Goal: Task Accomplishment & Management: Use online tool/utility

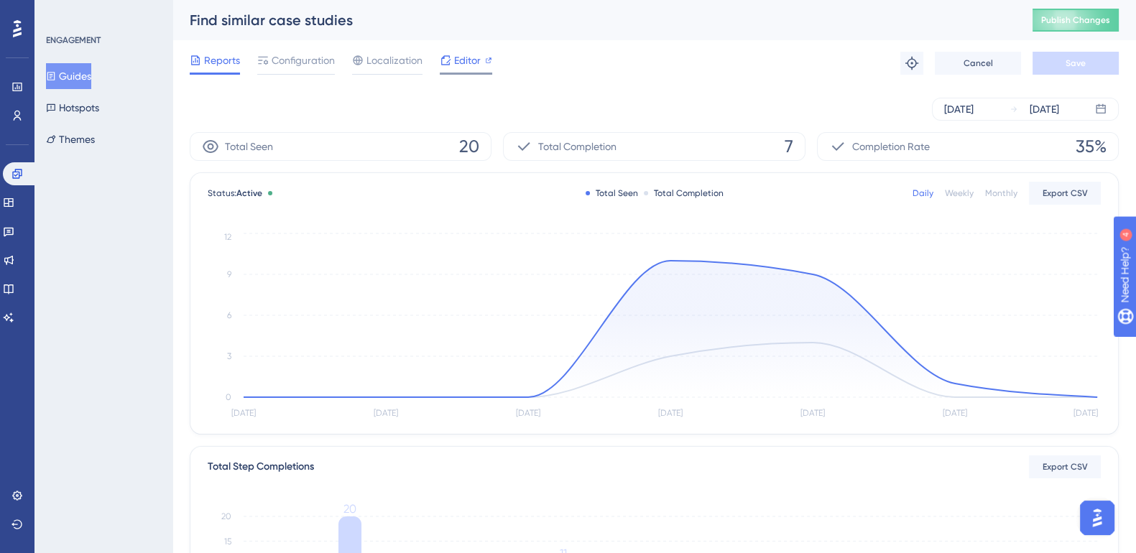
click at [476, 70] on div "Editor" at bounding box center [466, 63] width 52 height 23
click at [13, 200] on icon at bounding box center [8, 202] width 9 height 9
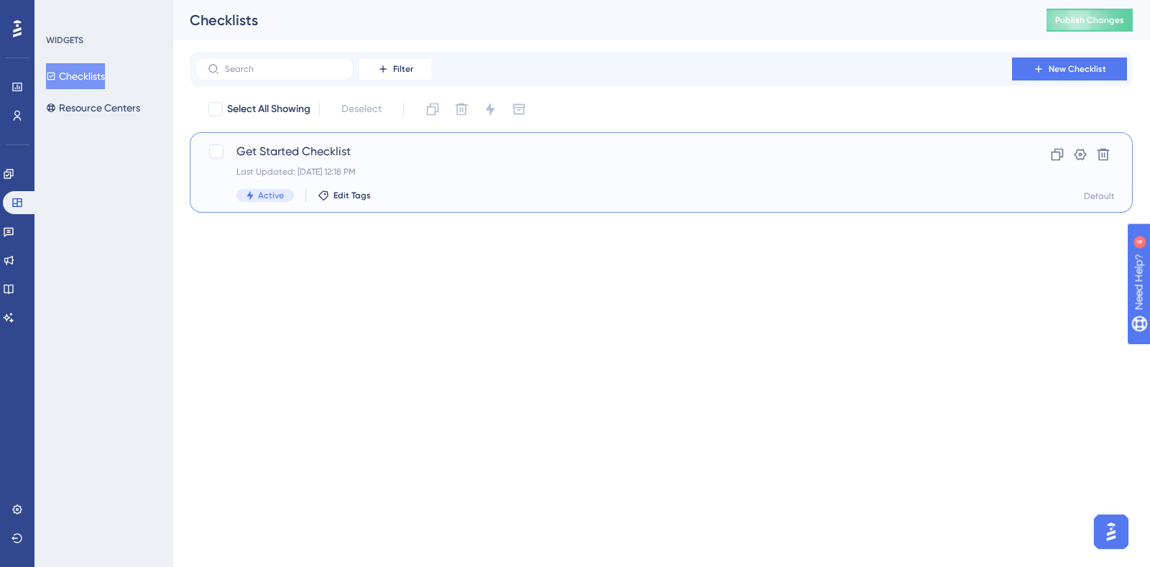
click at [297, 152] on span "Get Started Checklist" at bounding box center [603, 151] width 734 height 17
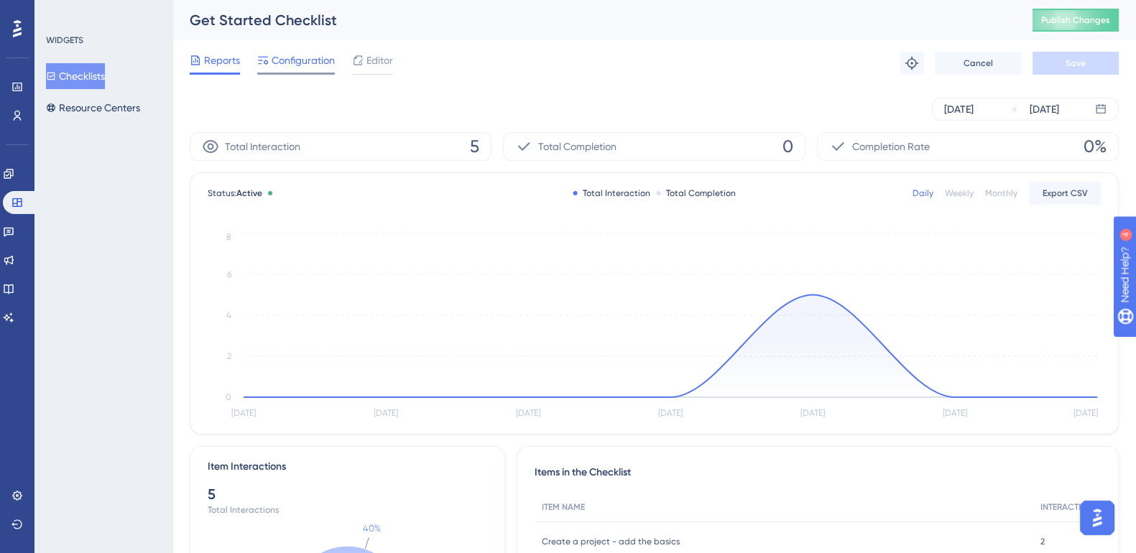
click at [313, 61] on span "Configuration" at bounding box center [303, 60] width 63 height 17
click at [372, 65] on span "Editor" at bounding box center [379, 60] width 27 height 17
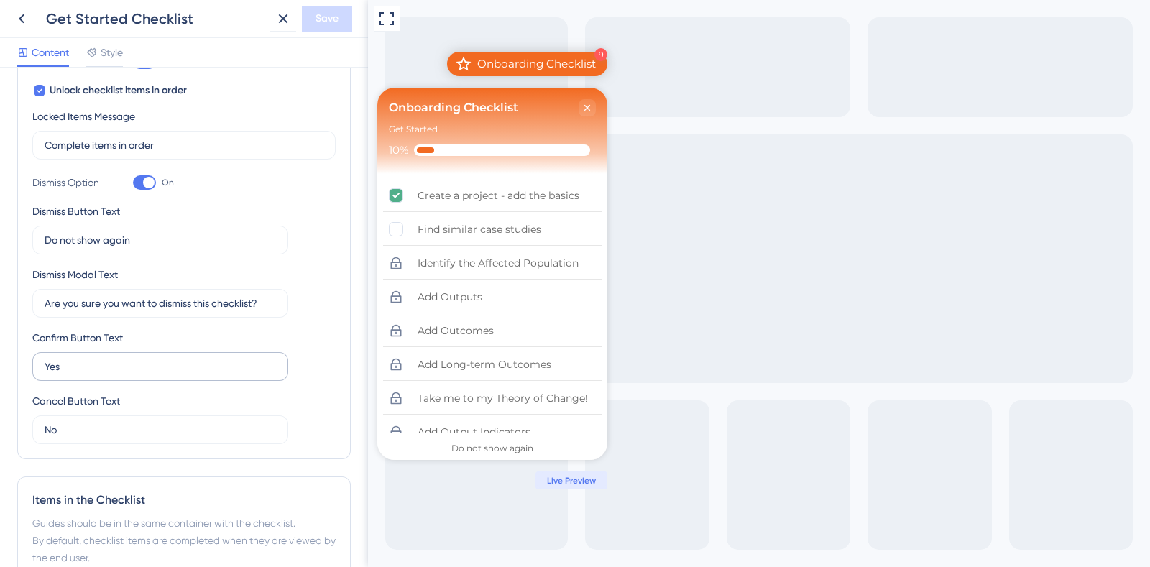
scroll to position [539, 0]
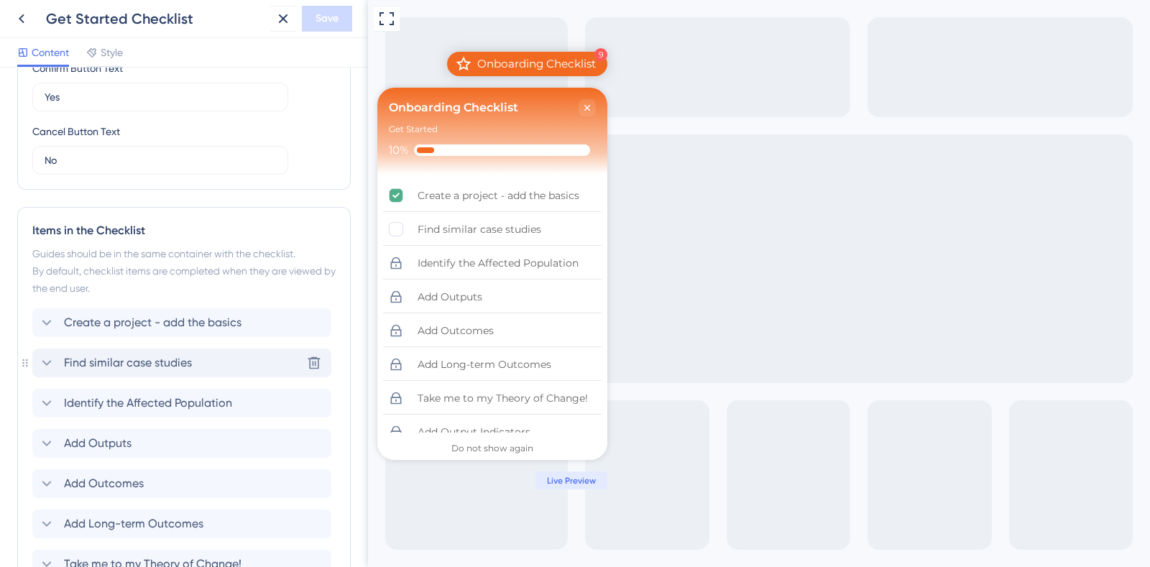
click at [44, 361] on icon at bounding box center [46, 363] width 9 height 6
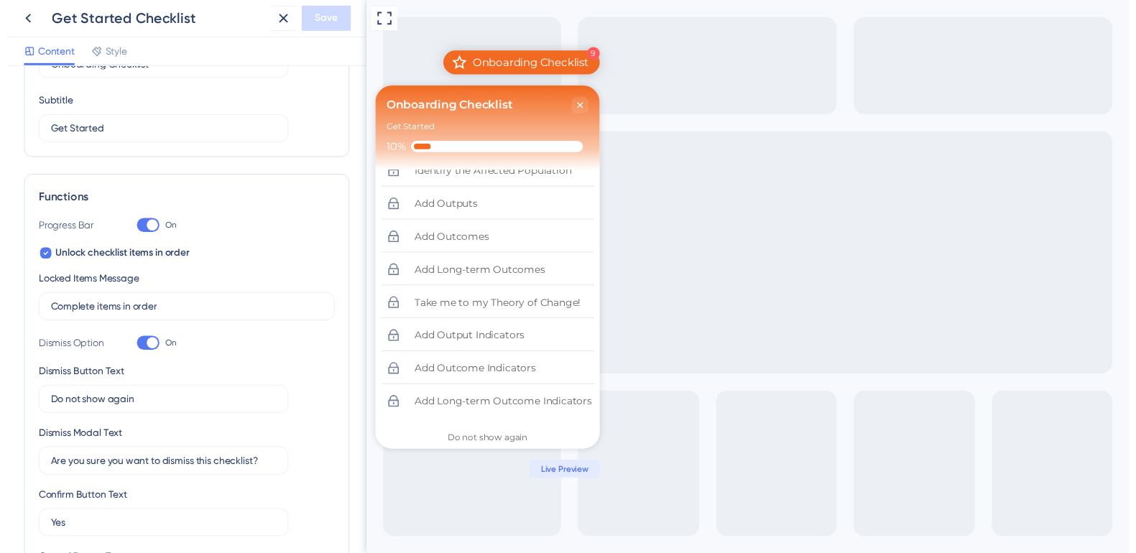
scroll to position [0, 0]
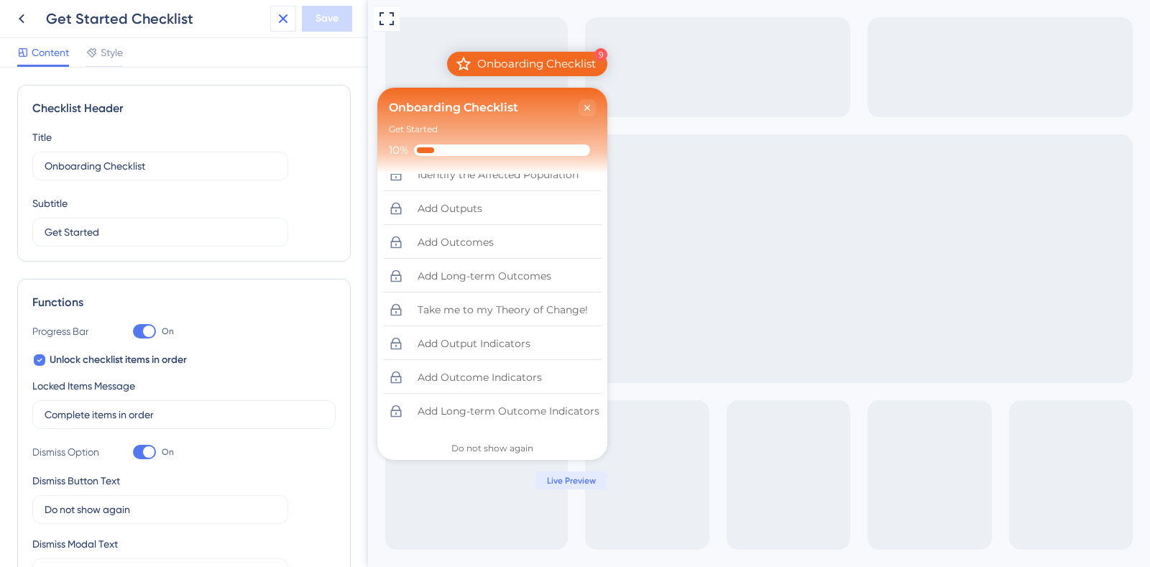
click at [283, 14] on icon at bounding box center [282, 18] width 17 height 17
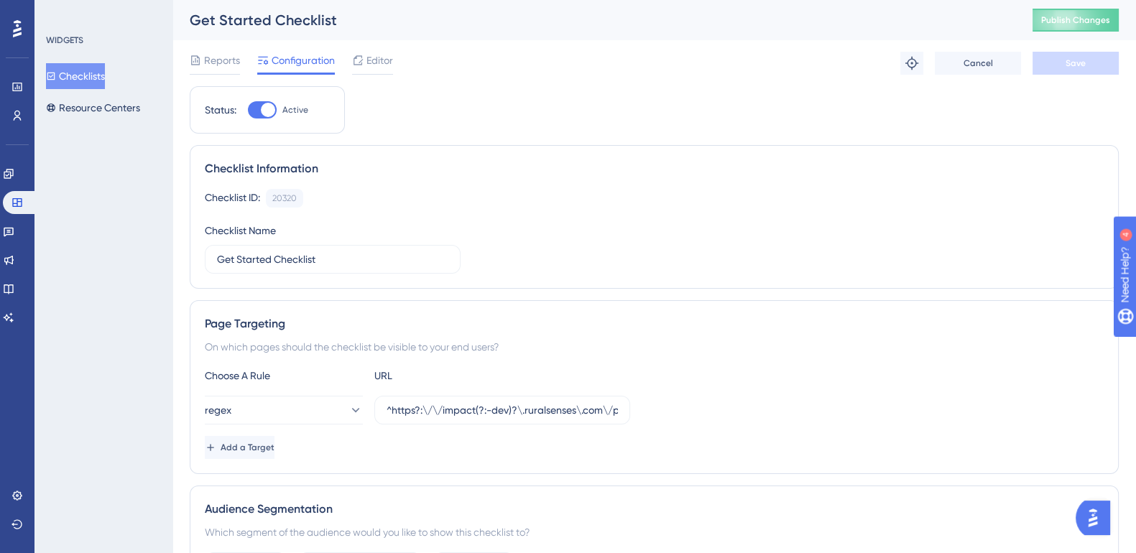
click at [14, 159] on div "Engagement Widgets Feedback Product Updates Knowledge Base AI Assistant" at bounding box center [17, 228] width 29 height 202
click at [14, 170] on icon at bounding box center [8, 173] width 11 height 11
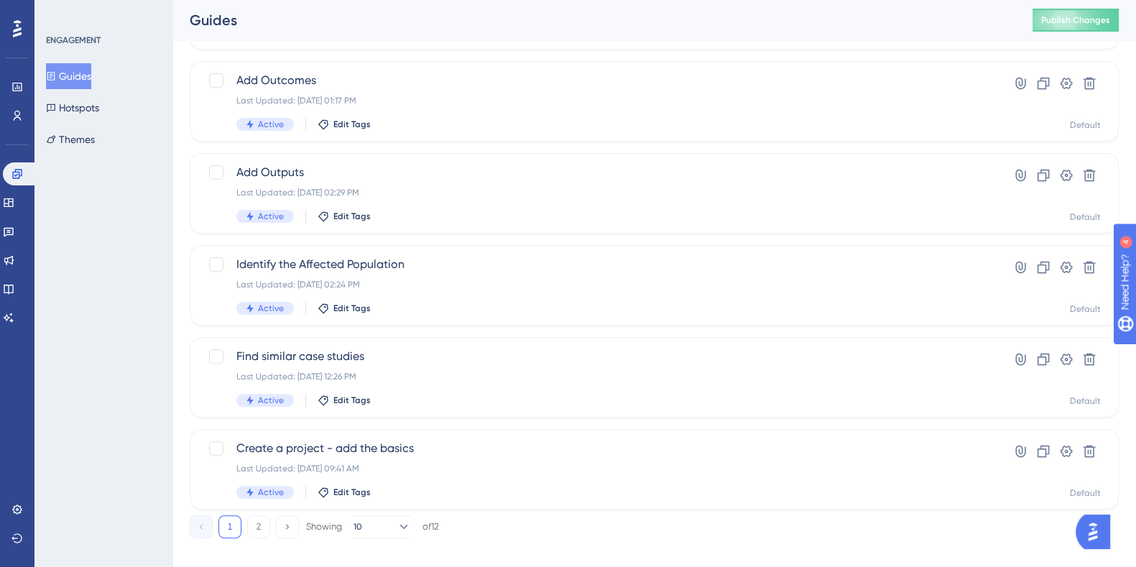
scroll to position [539, 0]
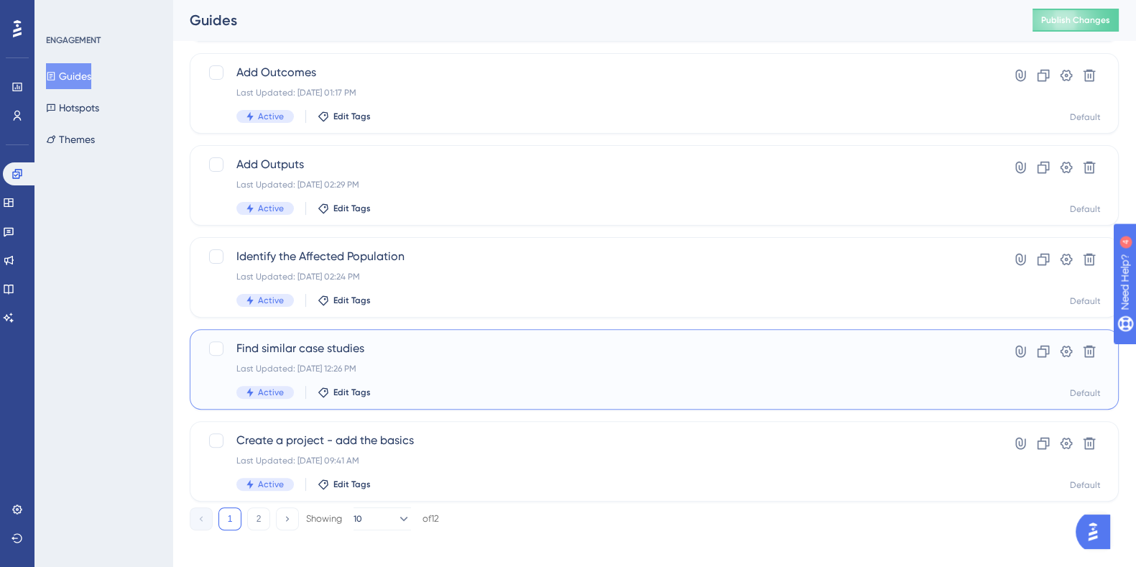
click at [338, 347] on span "Find similar case studies" at bounding box center [596, 348] width 721 height 17
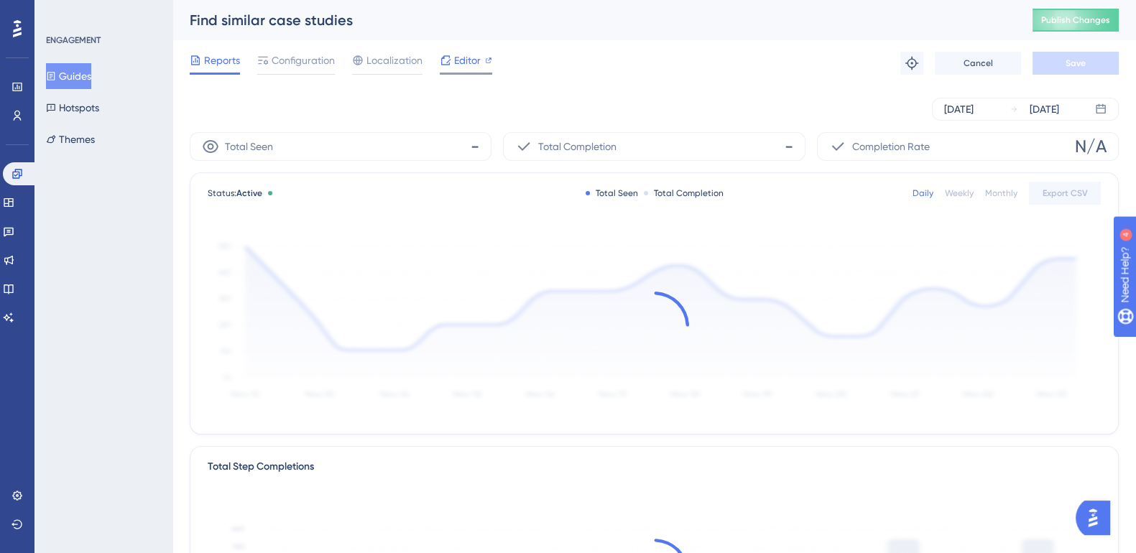
click at [462, 68] on span "Editor" at bounding box center [467, 60] width 27 height 17
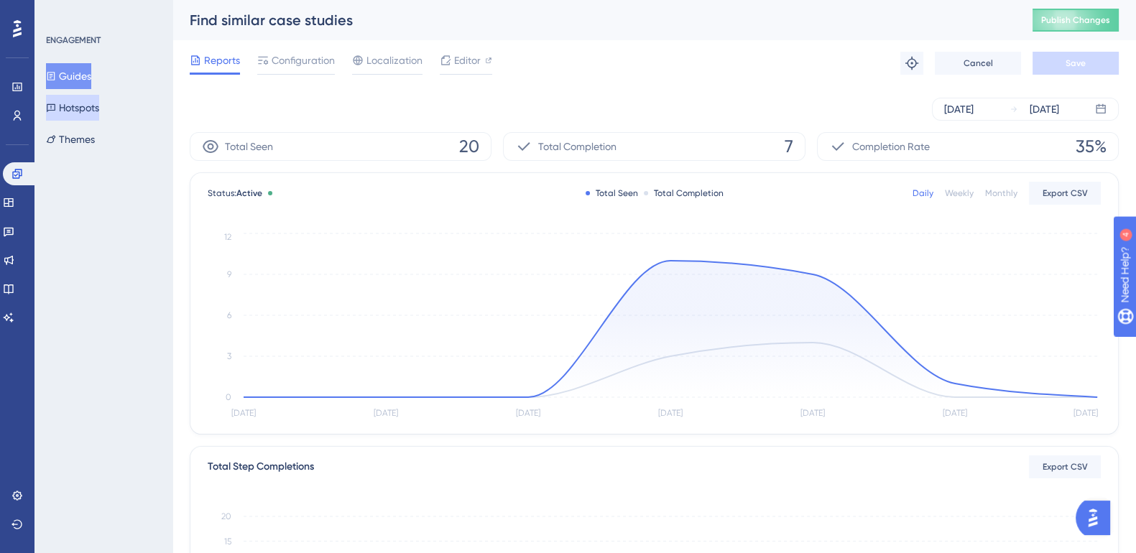
click at [90, 121] on div "Guides Hotspots Themes" at bounding box center [104, 107] width 116 height 89
click at [88, 105] on button "Hotspots" at bounding box center [72, 108] width 53 height 26
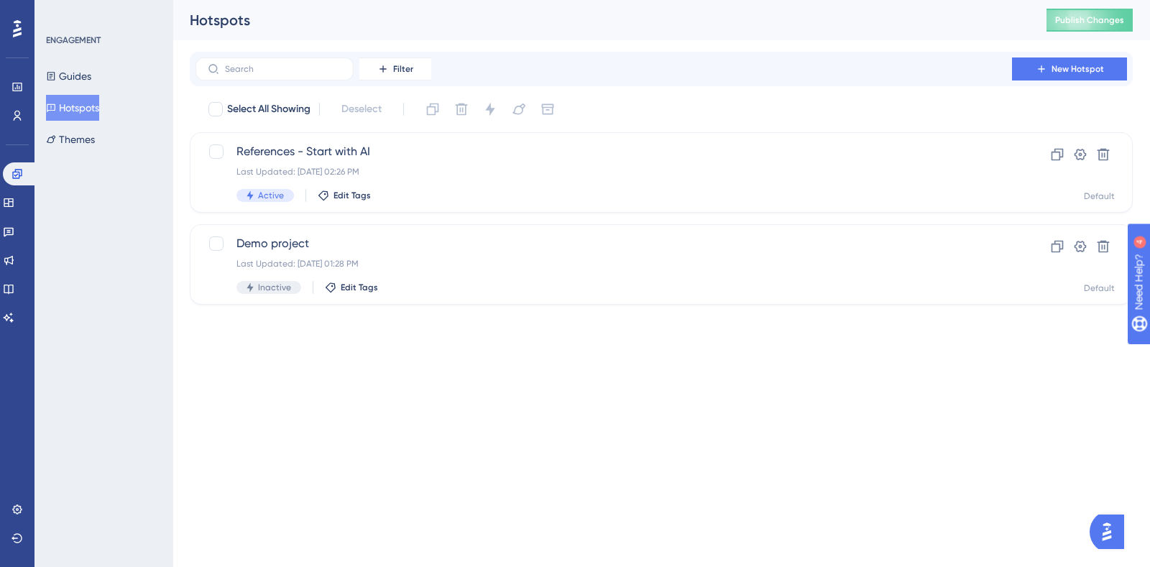
click at [88, 104] on button "Hotspots" at bounding box center [72, 108] width 53 height 26
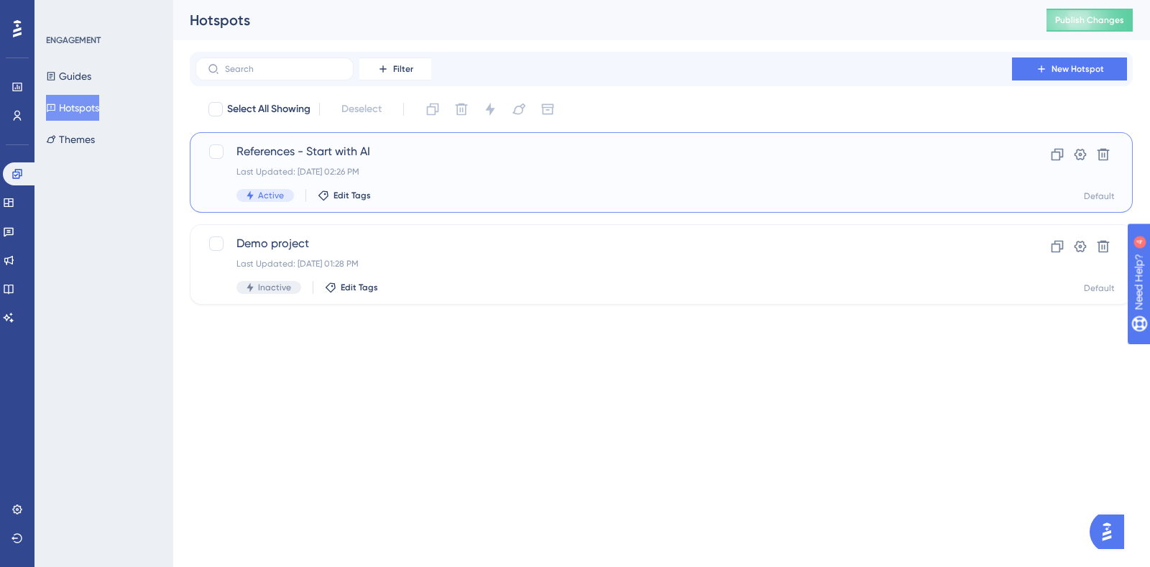
click at [350, 152] on span "References - Start with AI" at bounding box center [603, 151] width 734 height 17
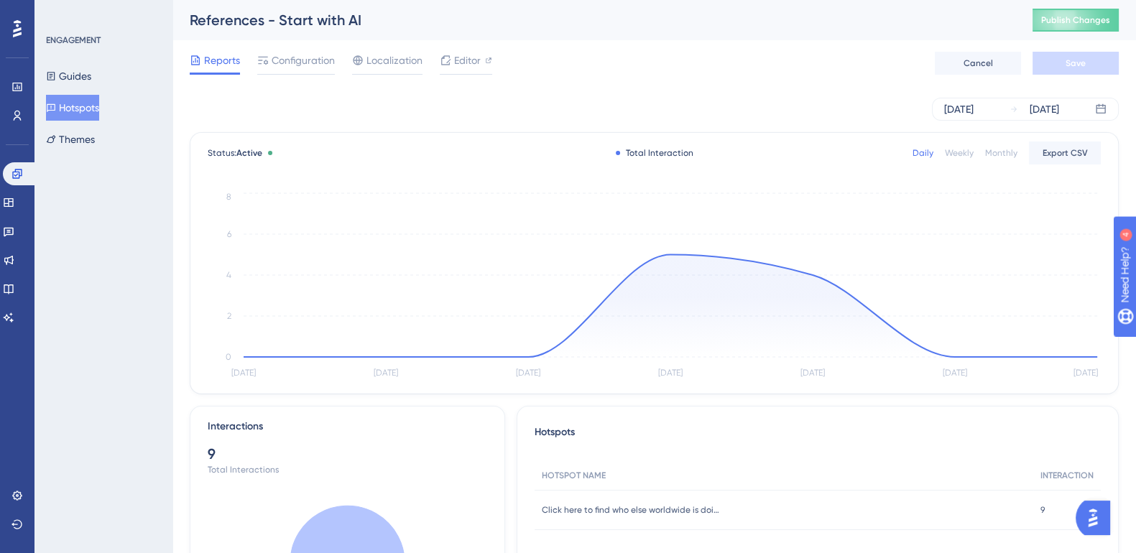
drag, startPoint x: 463, startPoint y: 63, endPoint x: 364, endPoint y: 120, distance: 114.6
click at [364, 120] on div "Aug 29 2025 Sep 04 2025" at bounding box center [654, 109] width 929 height 23
